Goal: Information Seeking & Learning: Learn about a topic

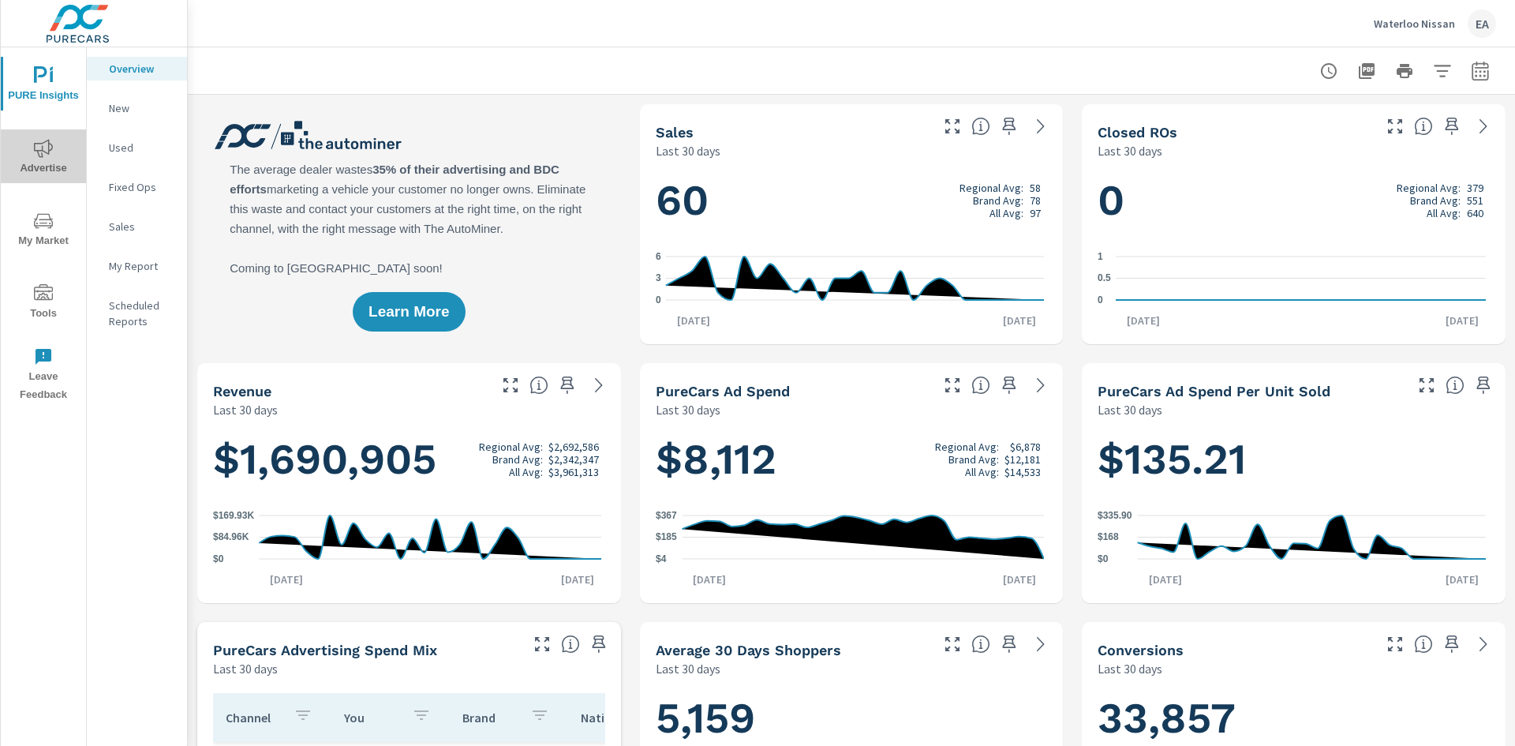
click at [47, 154] on icon "nav menu" at bounding box center [43, 148] width 19 height 19
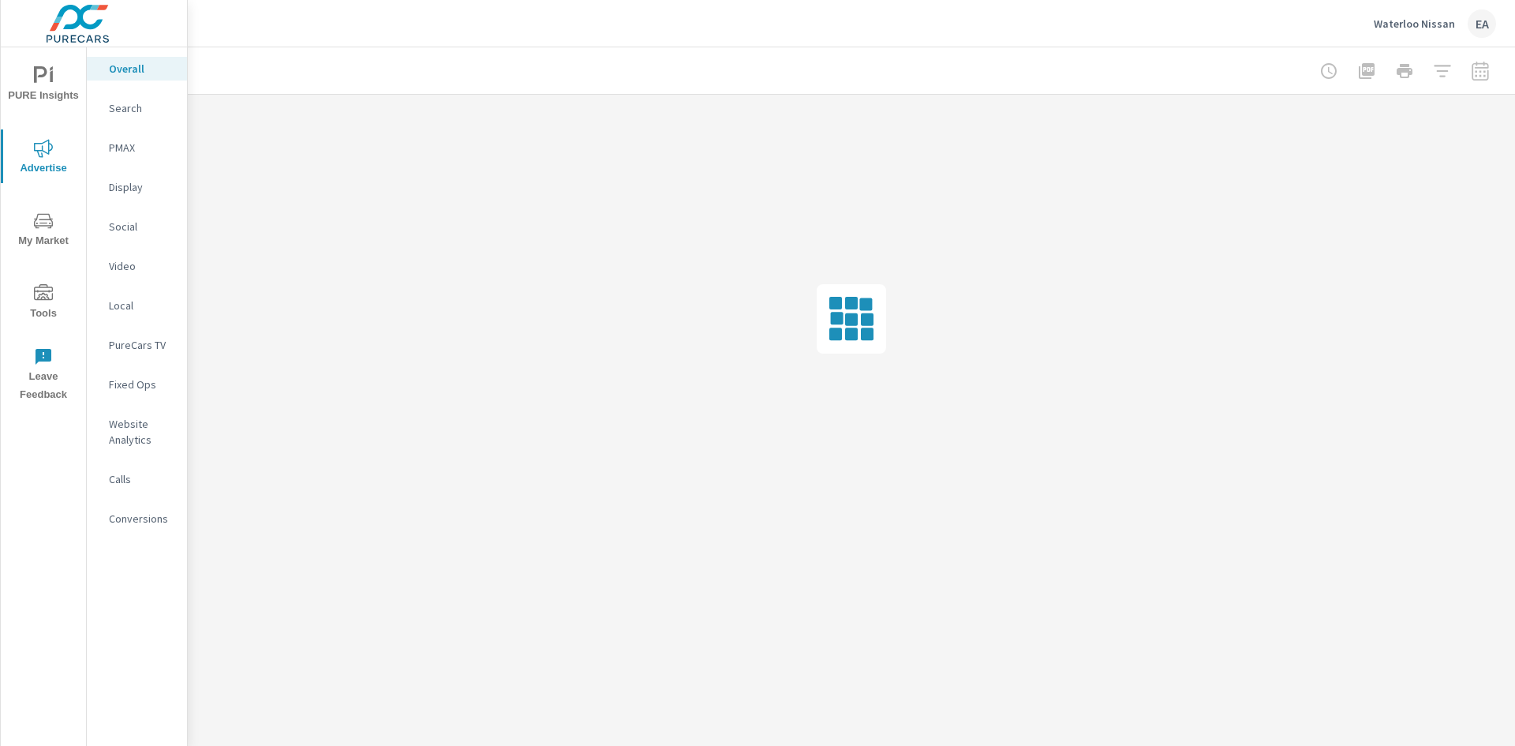
click at [130, 146] on p "PMAX" at bounding box center [142, 148] width 66 height 16
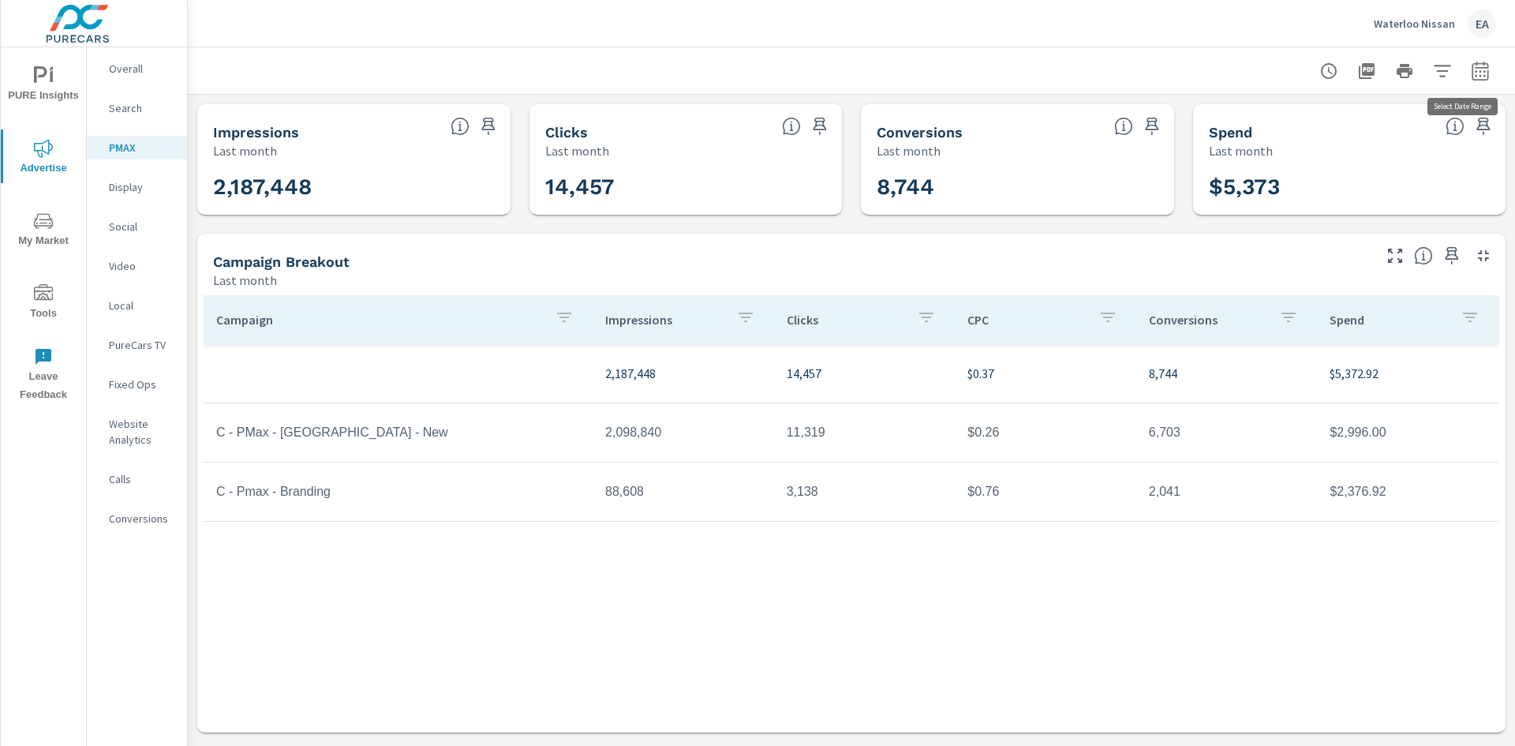
click at [1484, 73] on icon "button" at bounding box center [1480, 71] width 19 height 19
select select "Last month"
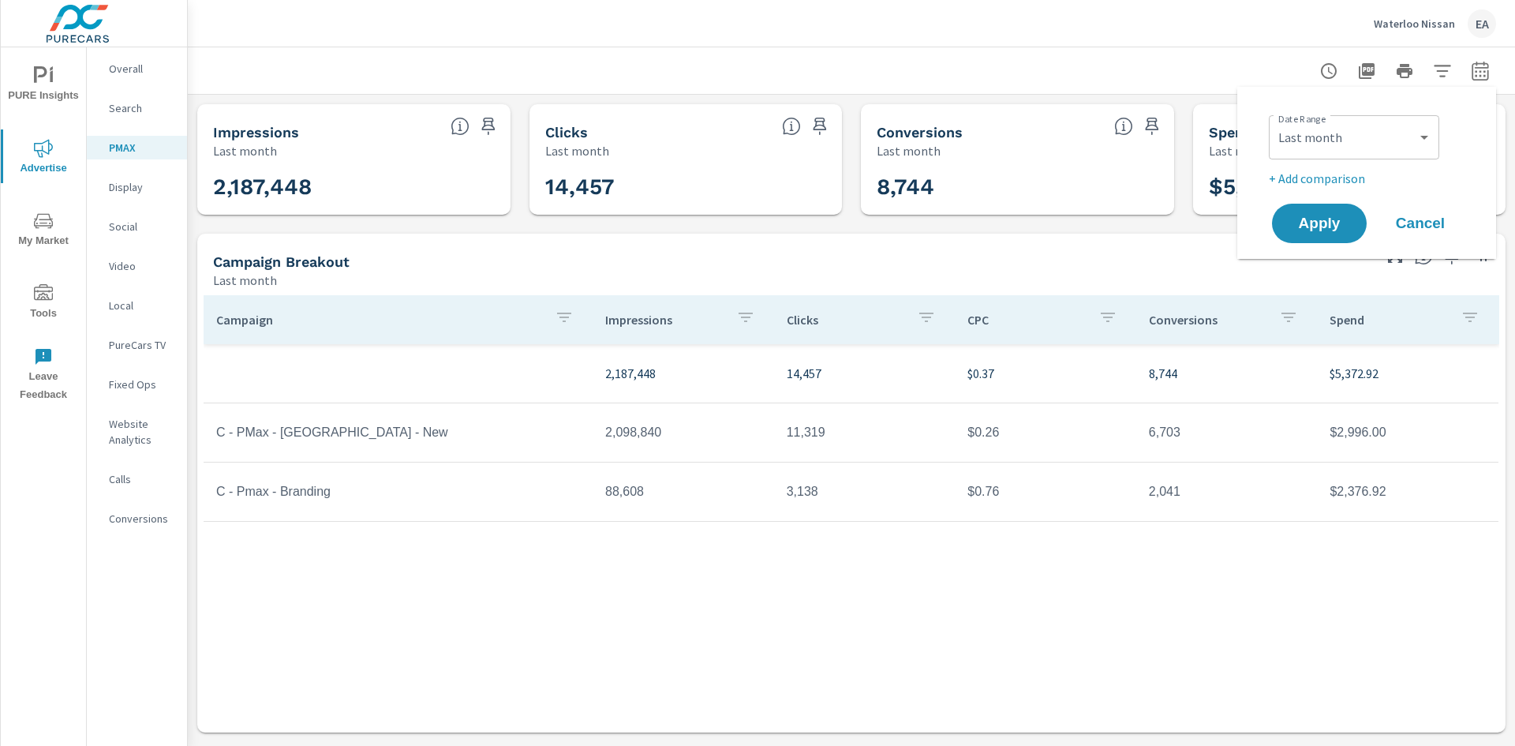
click at [1427, 223] on span "Cancel" at bounding box center [1420, 223] width 63 height 14
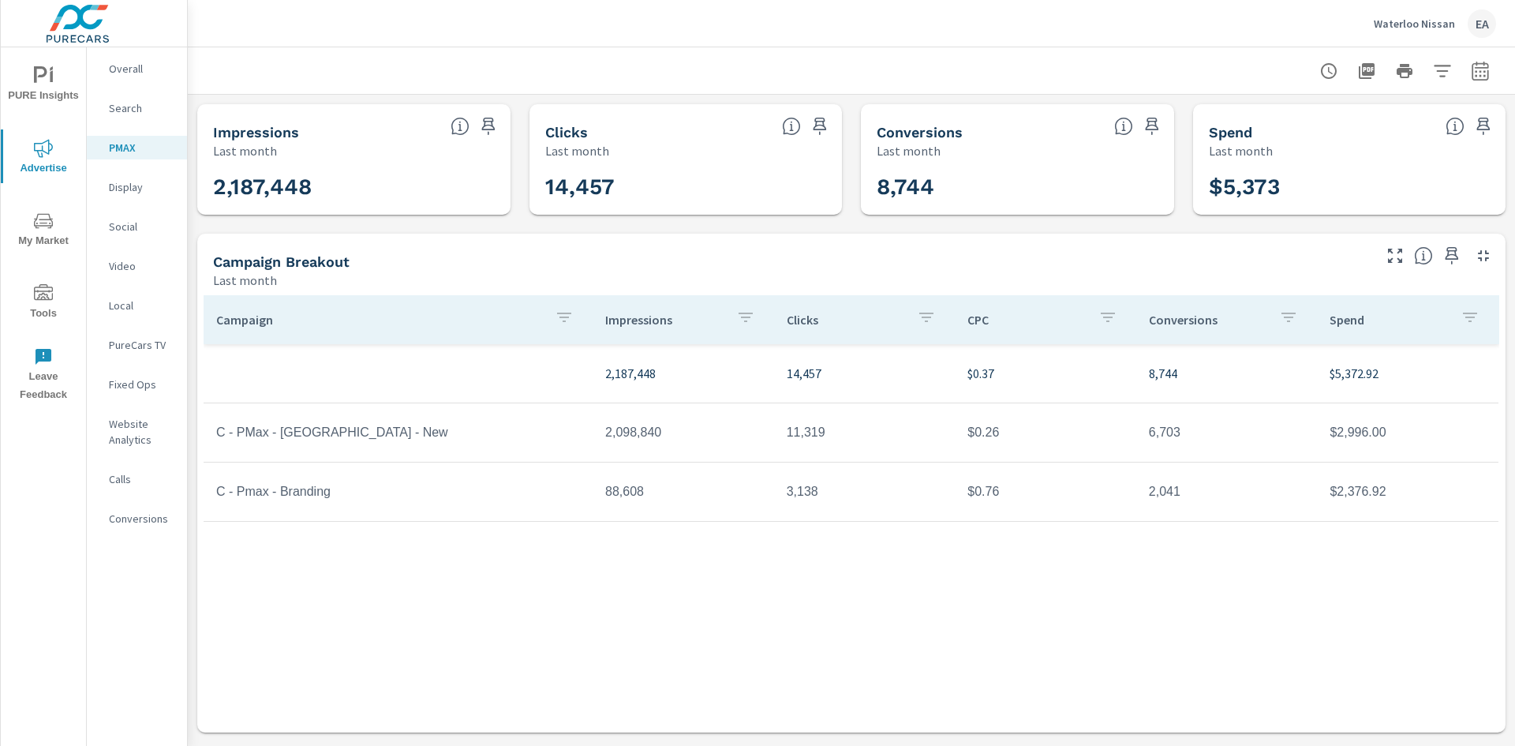
drag, startPoint x: 293, startPoint y: 436, endPoint x: 510, endPoint y: 459, distance: 218.3
click at [306, 436] on td "C - PMax - [GEOGRAPHIC_DATA] - New" at bounding box center [398, 432] width 389 height 39
click at [803, 581] on div "Campaign Impressions Clicks CPC Conversions Spend 2,187,448 14,457 $0.37 8,744 …" at bounding box center [852, 498] width 1296 height 407
drag, startPoint x: 811, startPoint y: 564, endPoint x: 669, endPoint y: 570, distance: 142.2
click at [669, 570] on div "Campaign Impressions Clicks CPC Conversions Spend 2,187,448 14,457 $0.37 8,744 …" at bounding box center [852, 498] width 1296 height 407
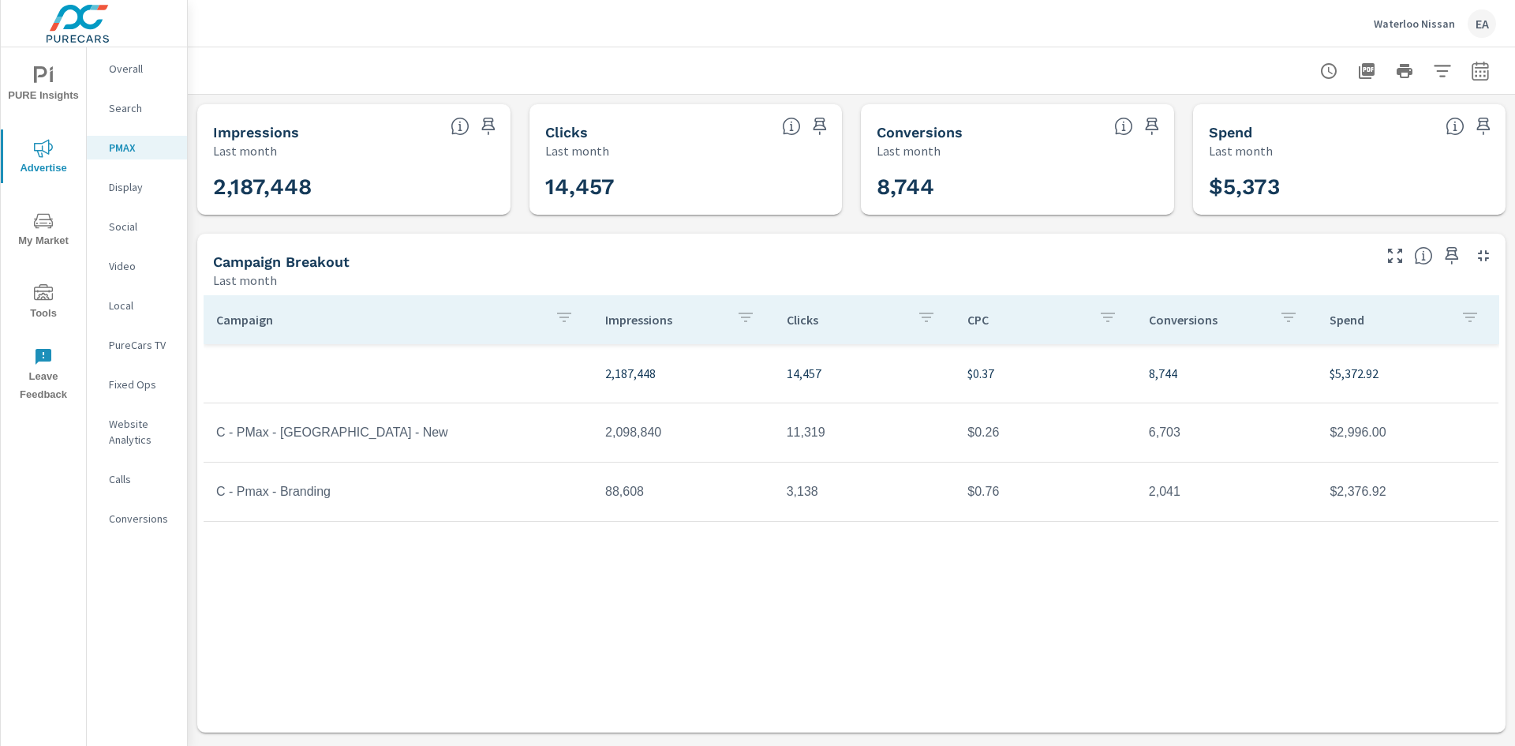
click at [635, 586] on div "Campaign Impressions Clicks CPC Conversions Spend 2,187,448 14,457 $0.37 8,744 …" at bounding box center [852, 498] width 1296 height 407
click at [1482, 70] on icon "button" at bounding box center [1480, 71] width 19 height 19
select select "Last month"
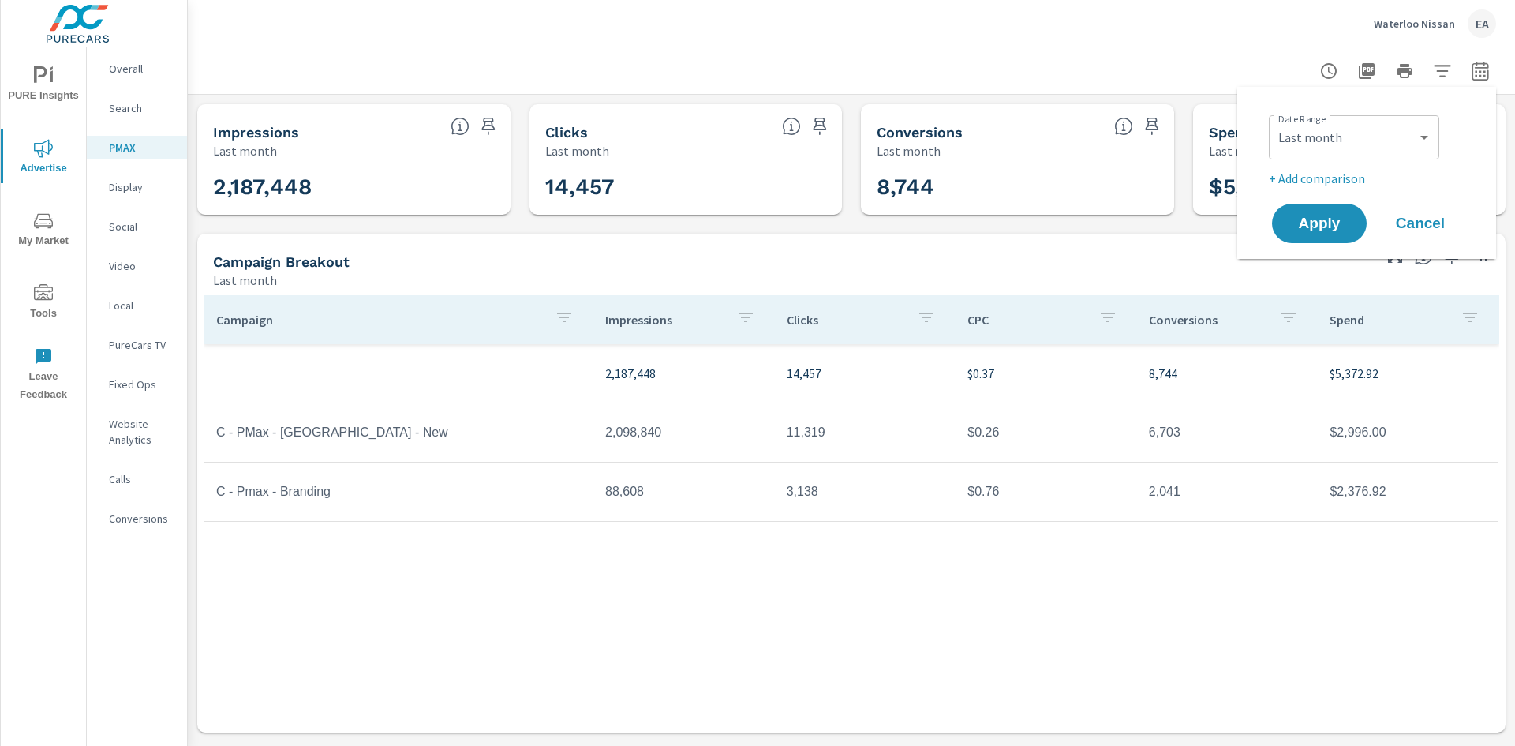
click at [1225, 53] on div at bounding box center [852, 70] width 1290 height 47
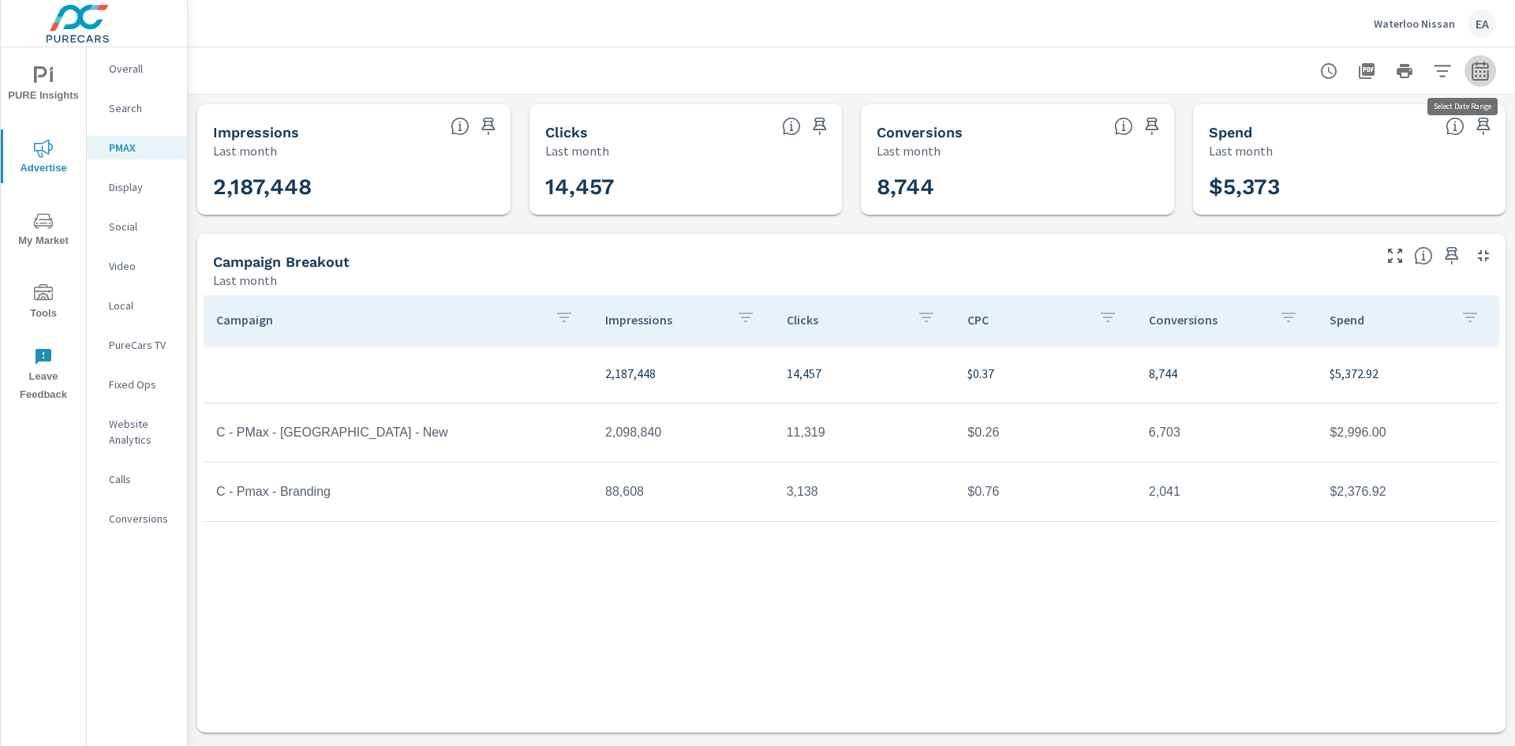
click at [1478, 75] on icon "button" at bounding box center [1480, 73] width 10 height 6
select select "Last month"
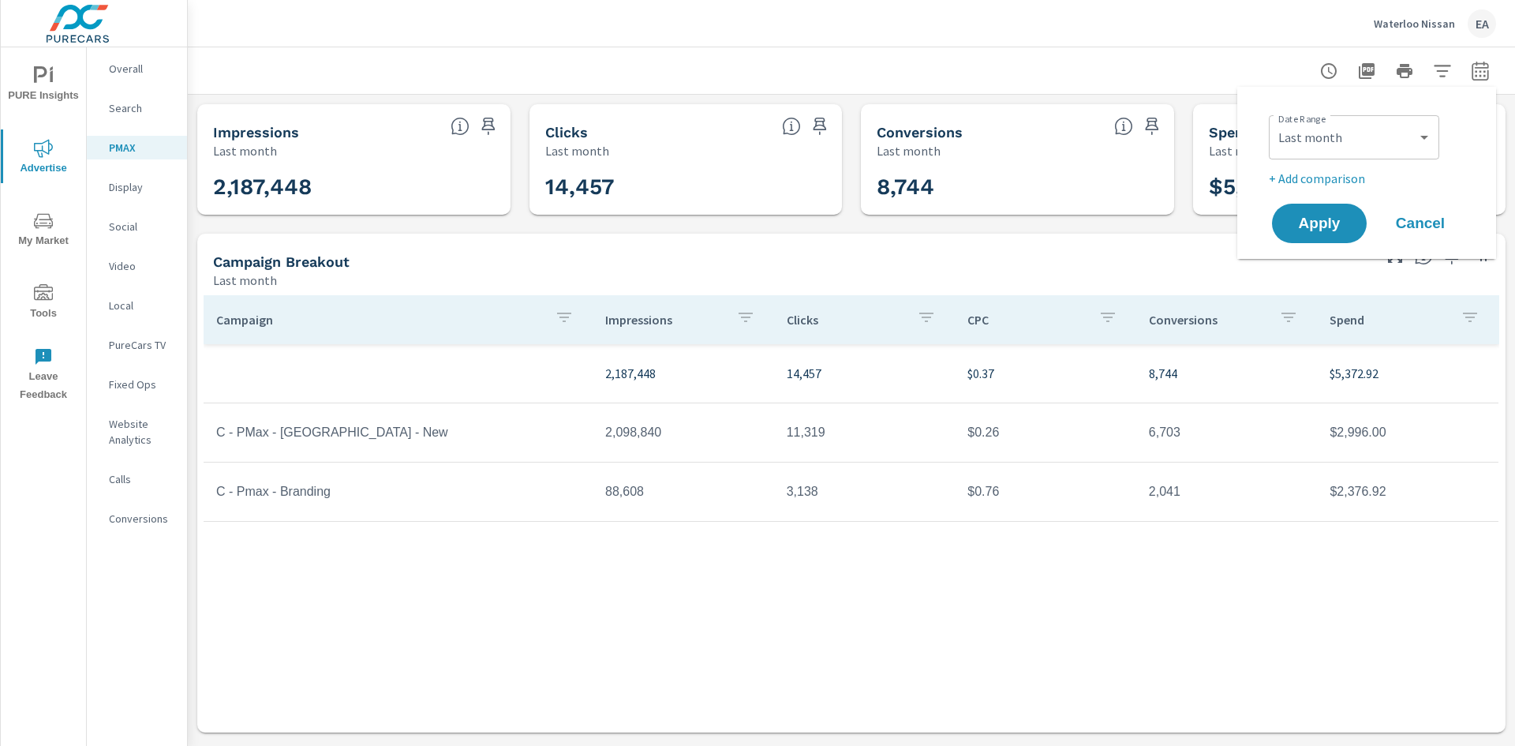
click at [1332, 184] on p "+ Add comparison" at bounding box center [1370, 178] width 202 height 19
select select "Previous period"
click at [1320, 275] on span "Apply" at bounding box center [1319, 267] width 65 height 15
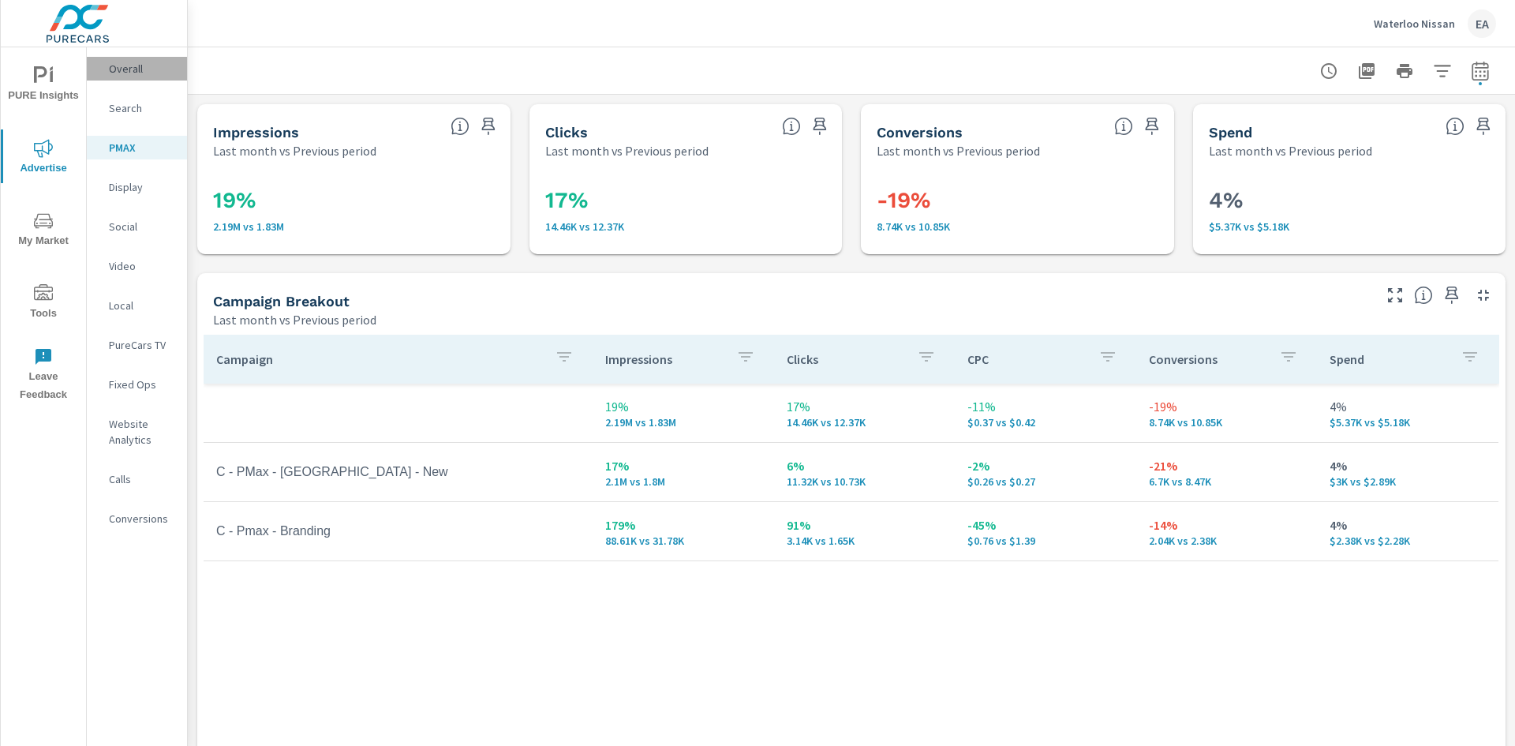
click at [134, 68] on p "Overall" at bounding box center [142, 69] width 66 height 16
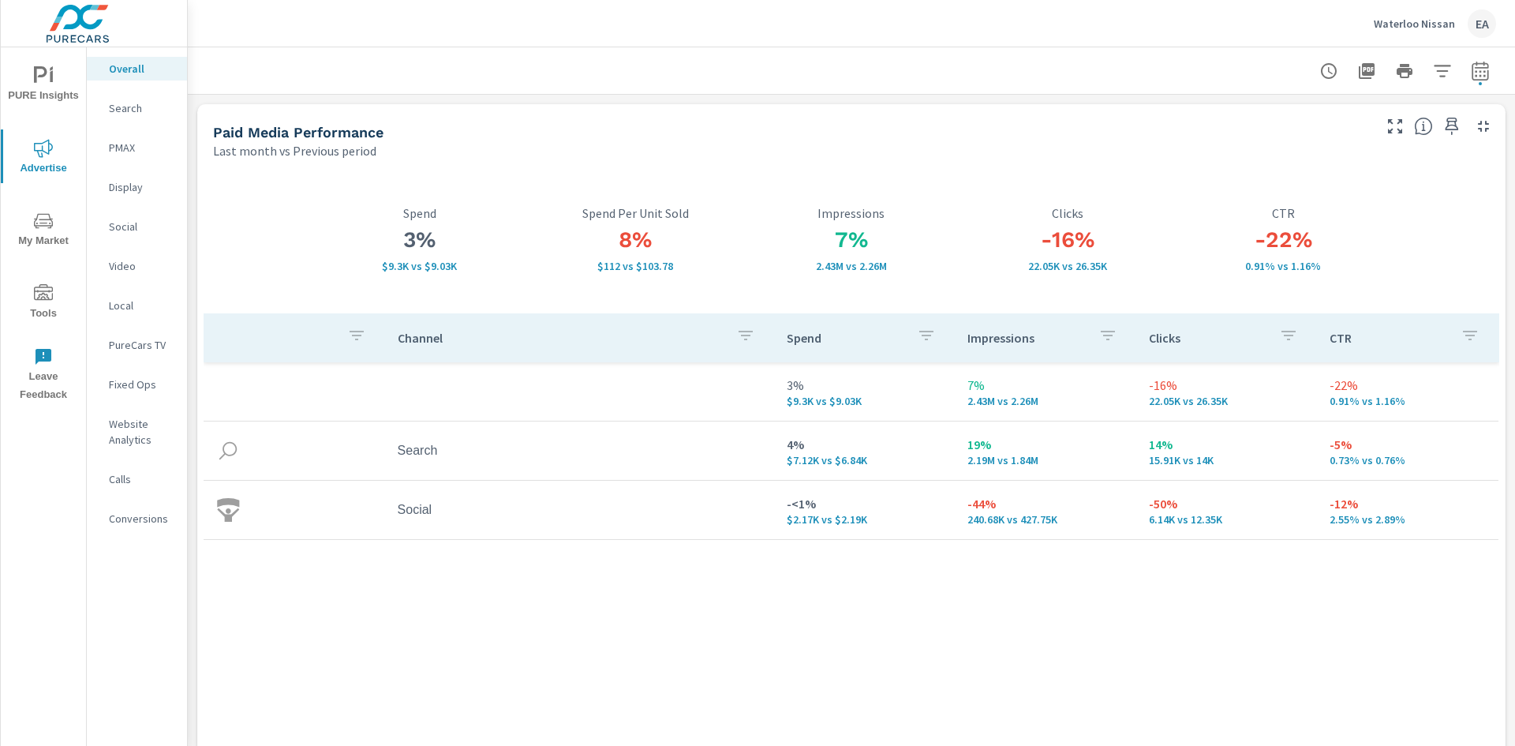
click at [47, 237] on span "My Market" at bounding box center [44, 231] width 76 height 39
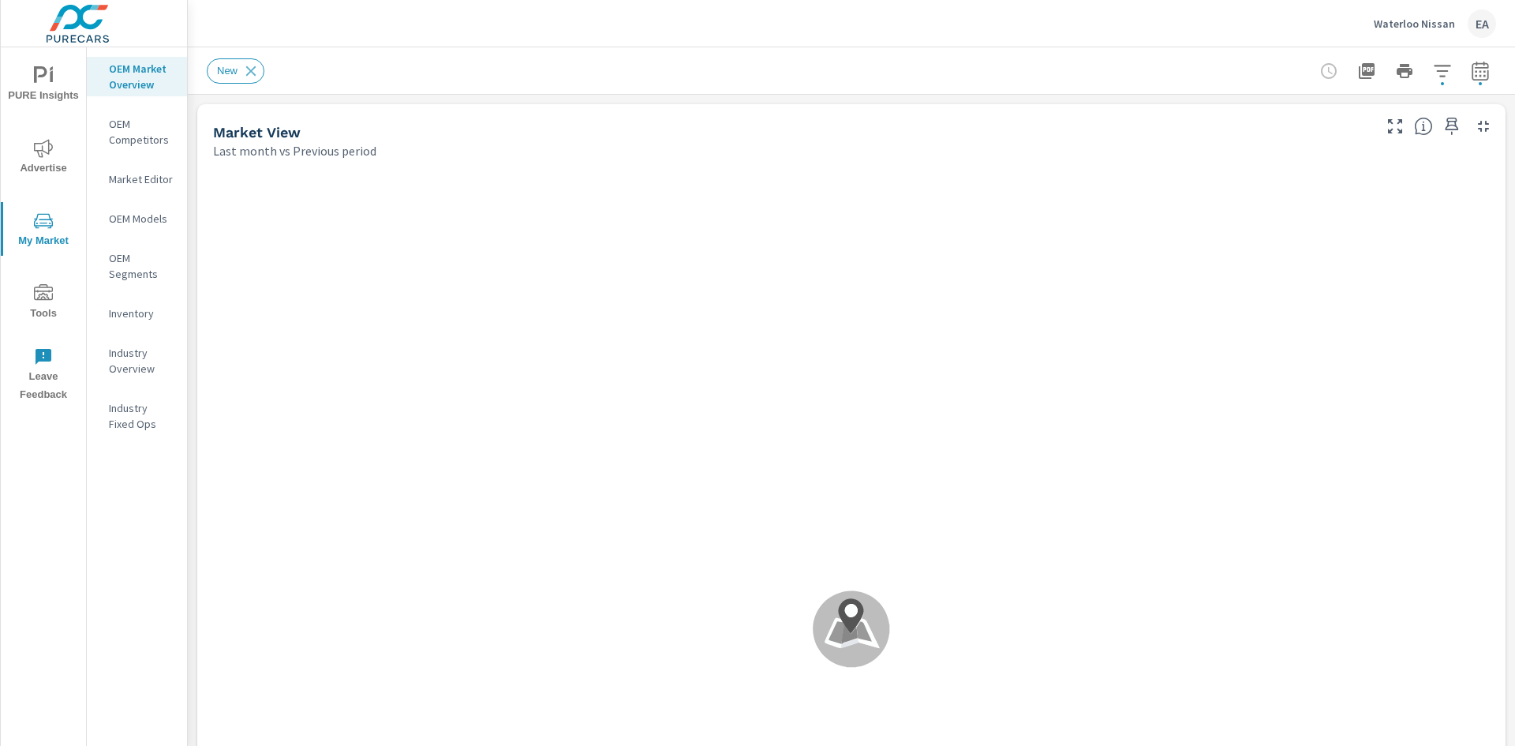
click at [46, 68] on icon "nav menu" at bounding box center [43, 75] width 19 height 19
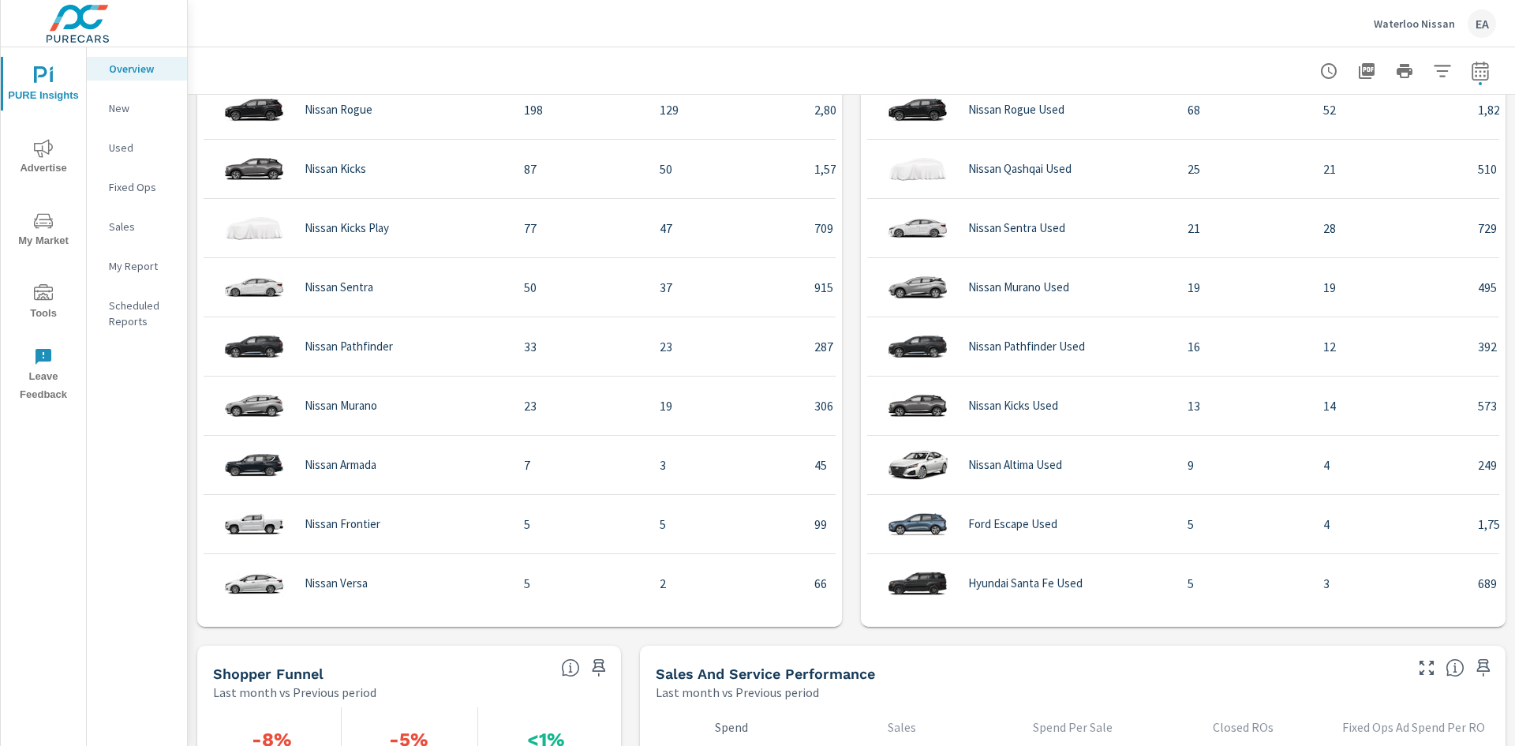
scroll to position [1500, 0]
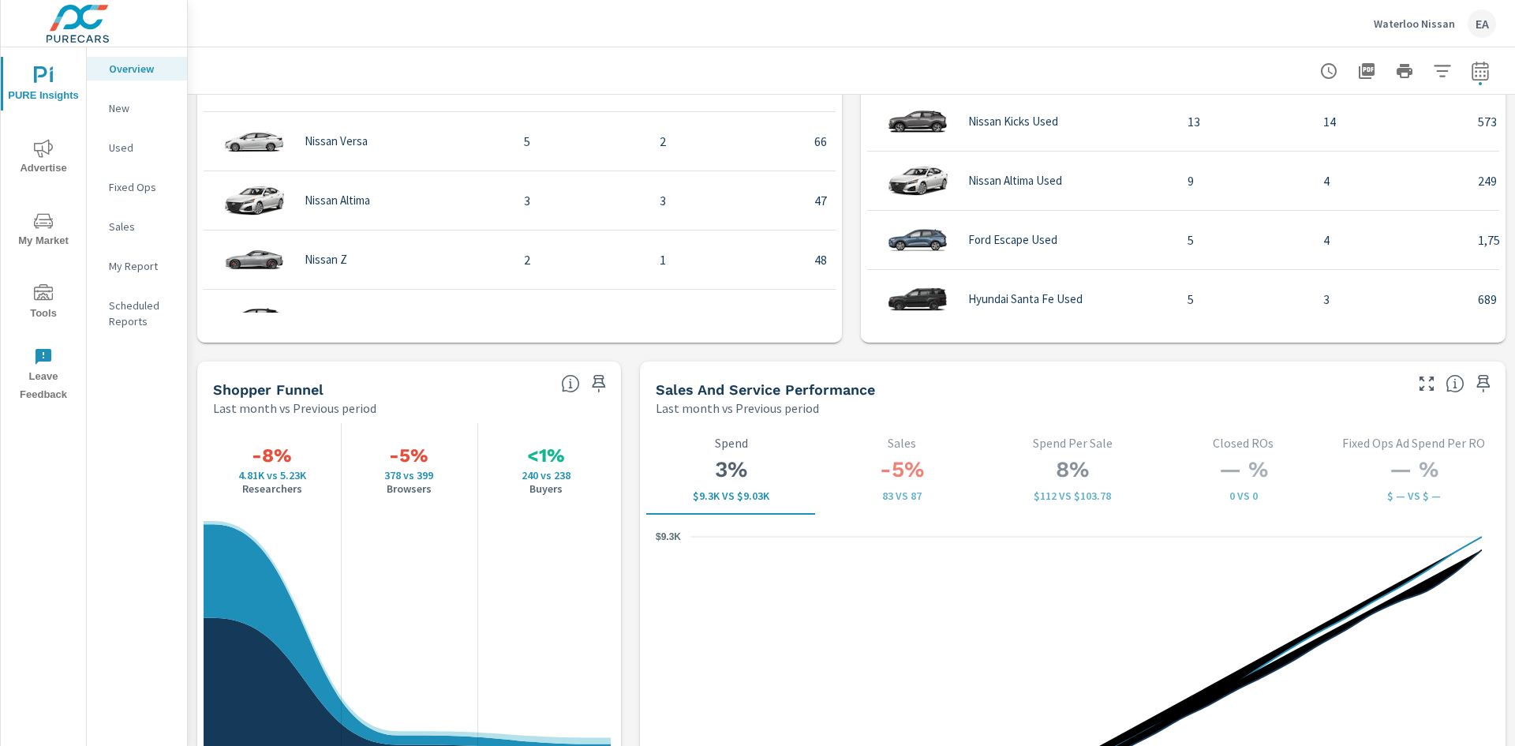
scroll to position [1815, 0]
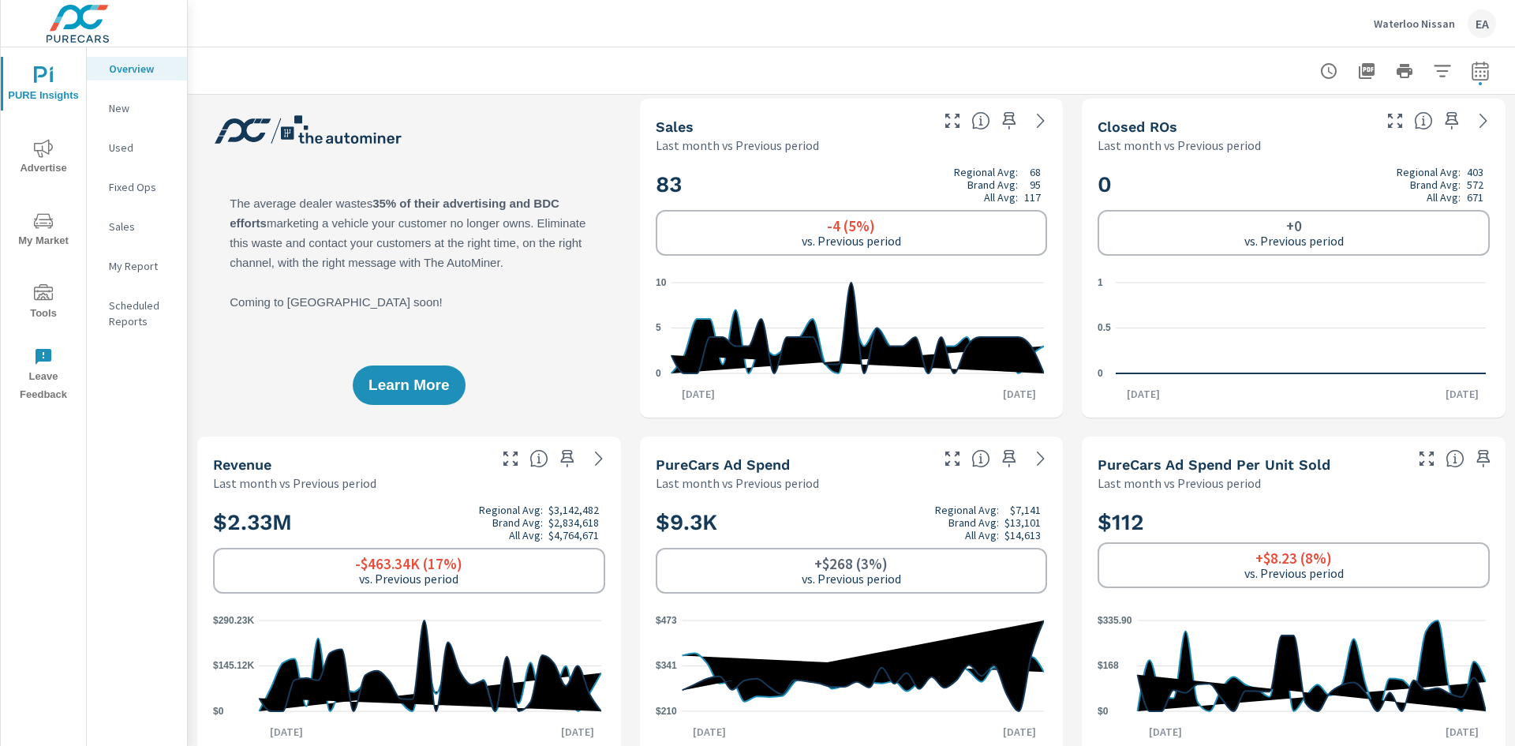
scroll to position [0, 0]
